Goal: Task Accomplishment & Management: Manage account settings

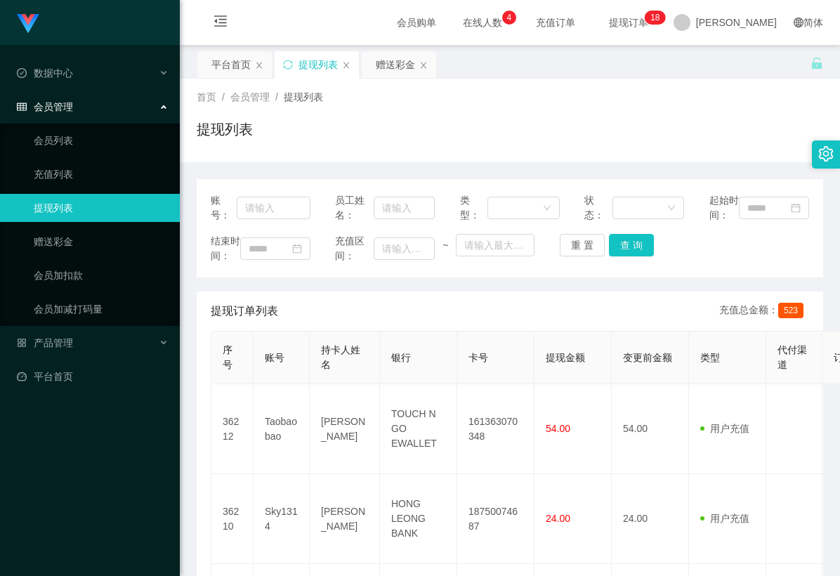
drag, startPoint x: 493, startPoint y: 105, endPoint x: 575, endPoint y: 107, distance: 81.5
click at [495, 105] on div "首页 / 会员管理 / 提现列表 / 提现列表" at bounding box center [510, 120] width 627 height 61
